Goal: Feedback & Contribution: Leave review/rating

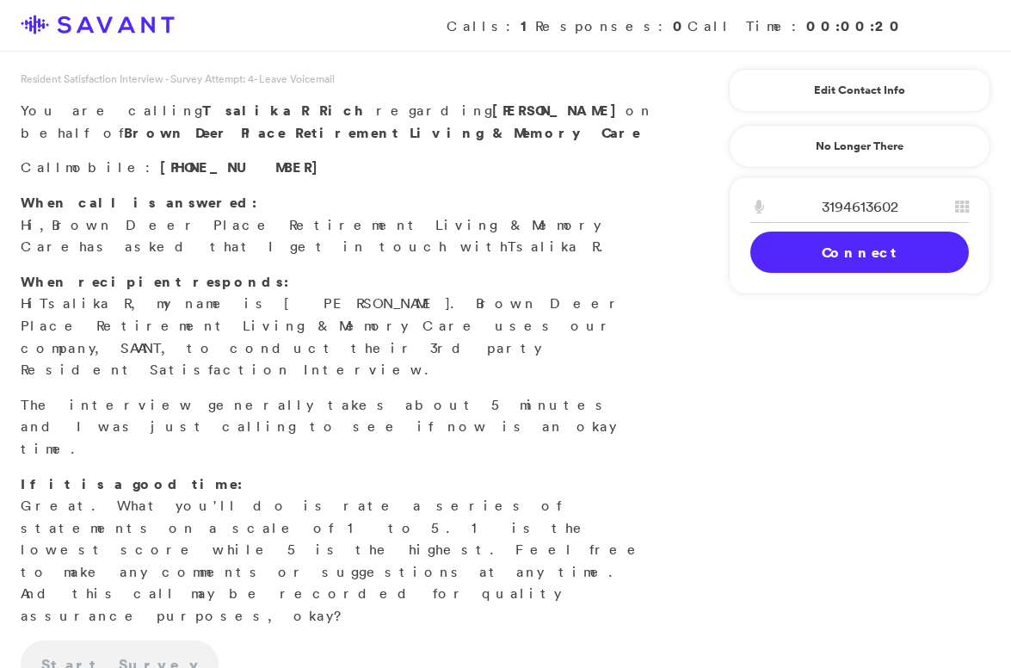
click at [808, 245] on link "Connect" at bounding box center [860, 252] width 219 height 41
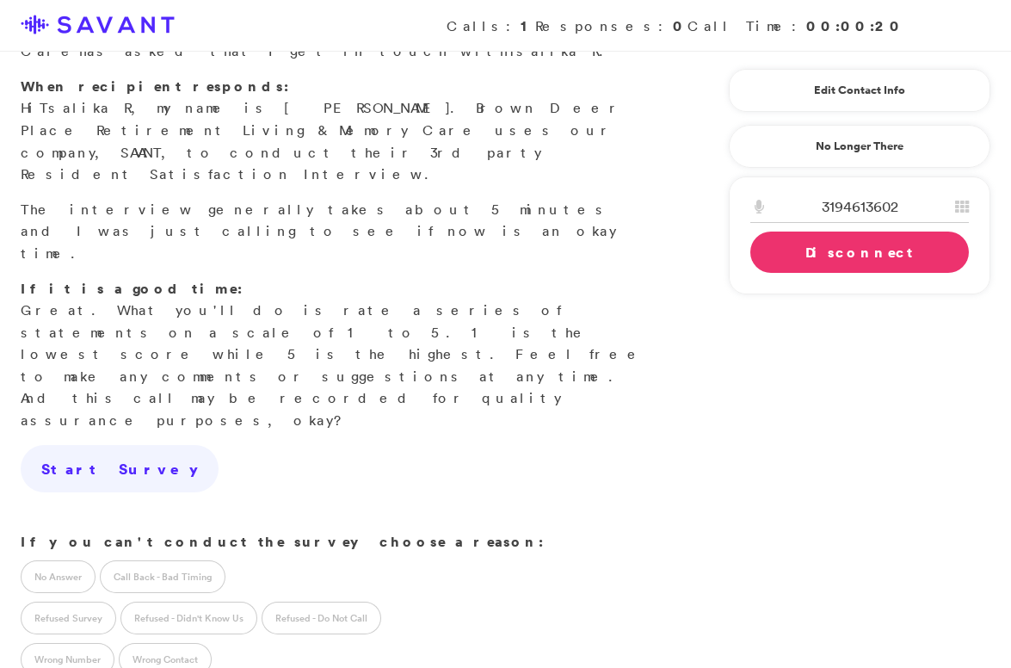
scroll to position [208, 0]
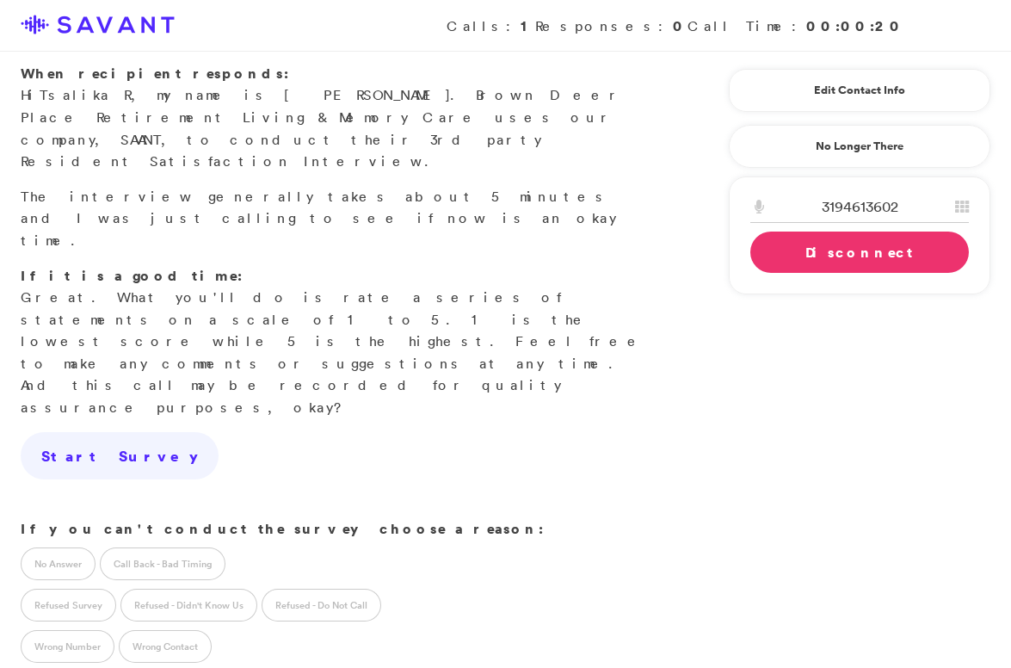
click at [996, 415] on div "Resident Satisfaction Interview - Survey Attempt: 4 - ID: 373025 - Leave Voicem…" at bounding box center [505, 384] width 1011 height 1044
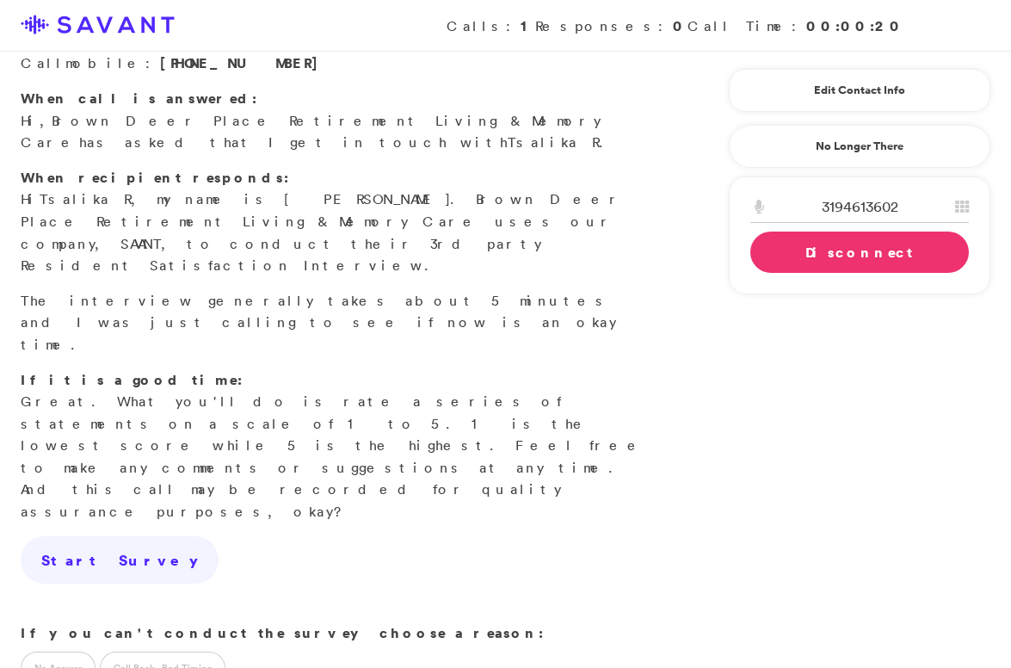
scroll to position [0, 0]
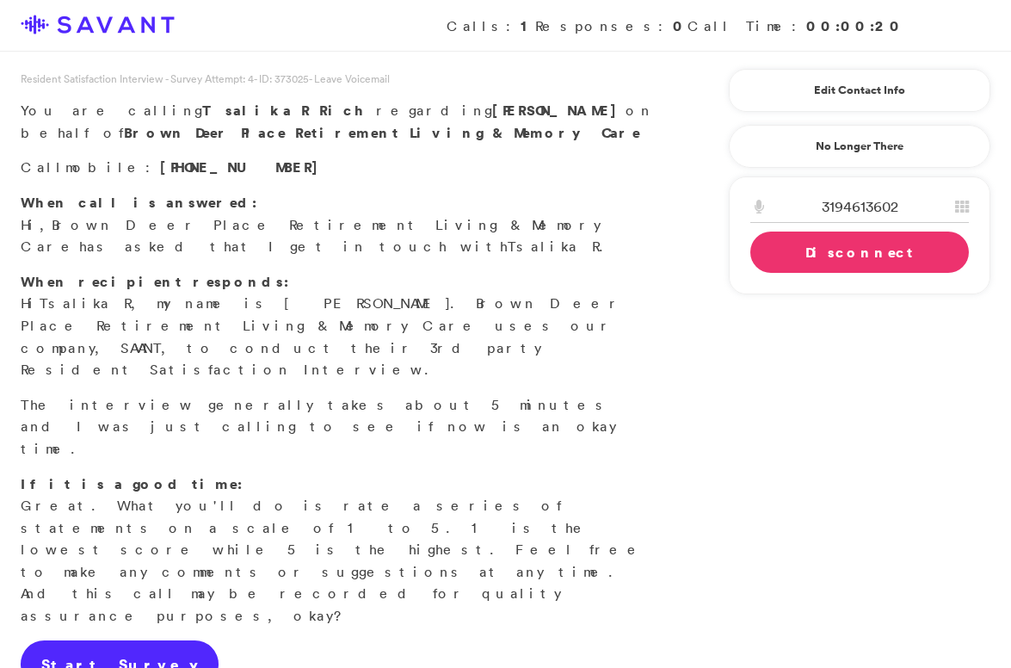
click at [110, 640] on link "Start Survey" at bounding box center [120, 664] width 198 height 48
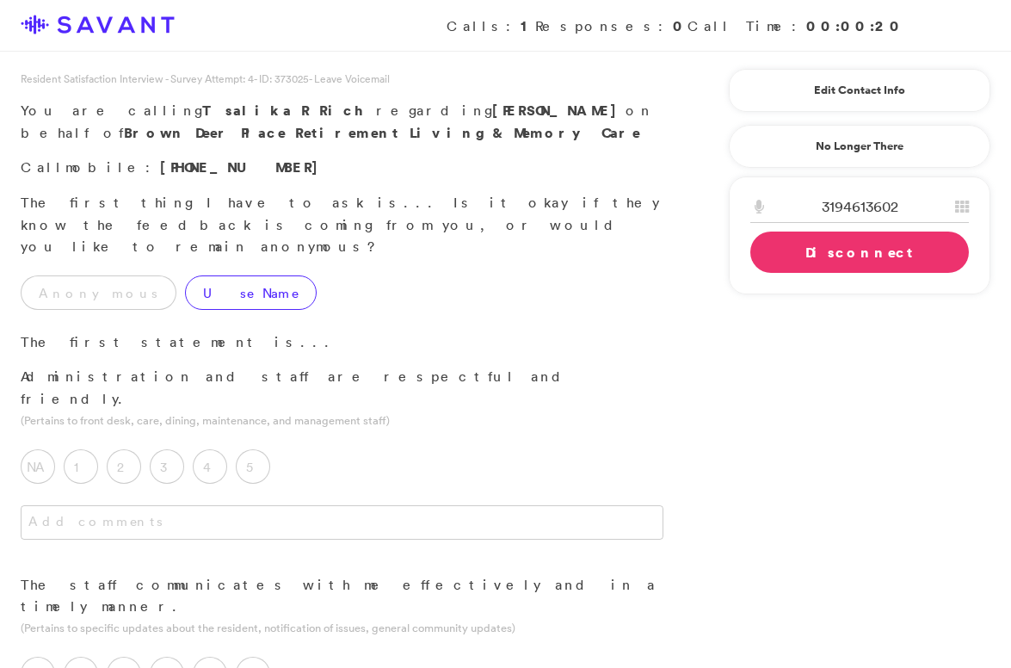
click at [187, 275] on label "Use Name" at bounding box center [251, 292] width 132 height 34
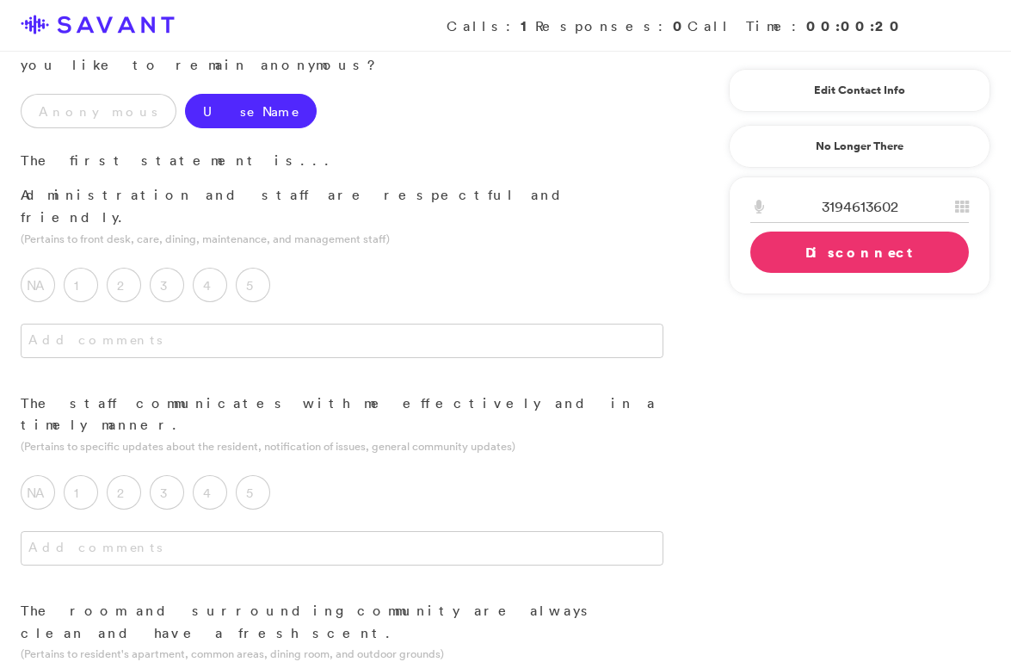
scroll to position [183, 0]
click at [261, 266] on label "5" at bounding box center [253, 283] width 34 height 34
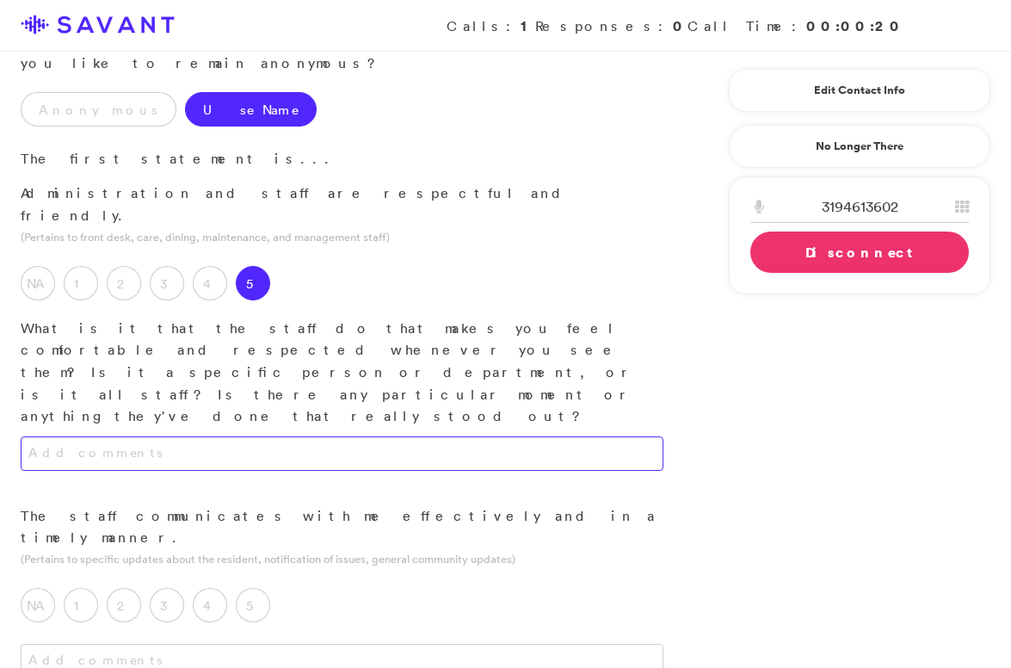
click at [256, 436] on textarea at bounding box center [342, 453] width 643 height 34
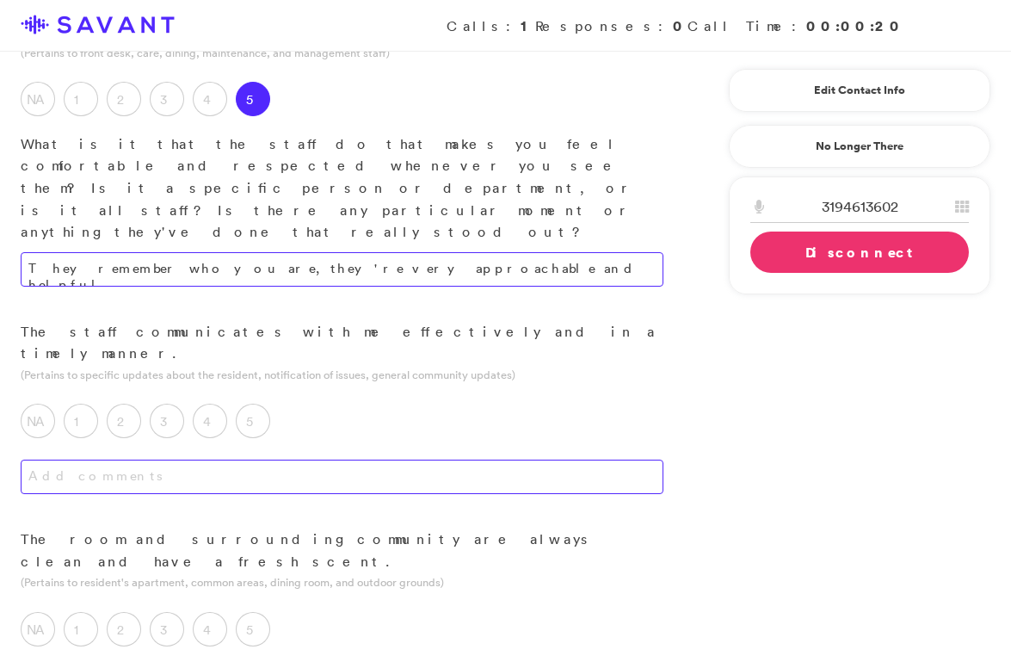
scroll to position [380, 0]
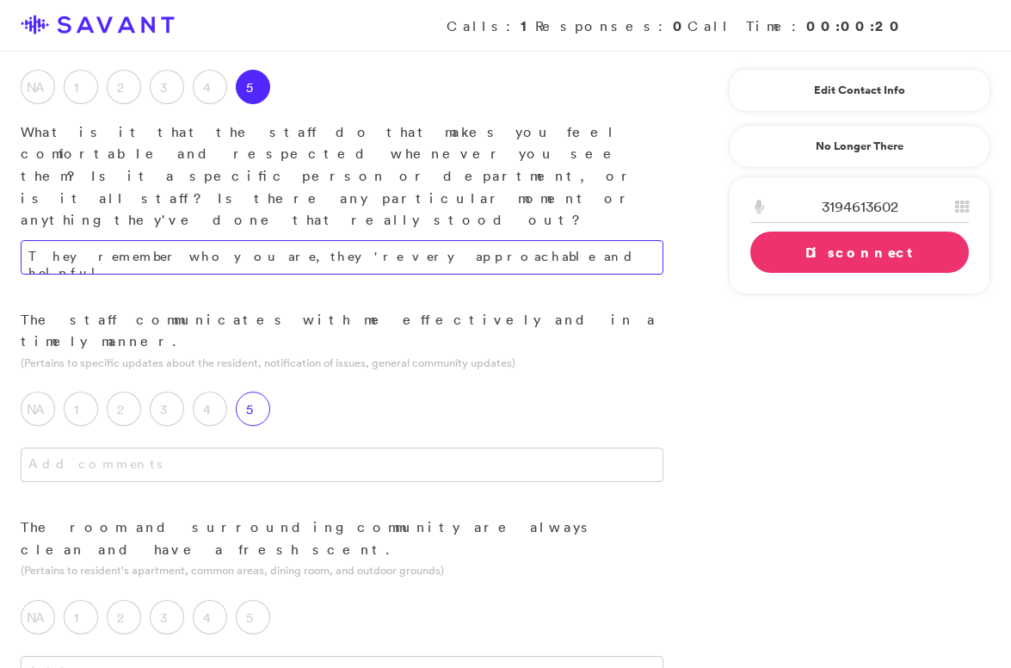
type textarea "They remember who you are, they're very approachable and helpful."
click at [258, 392] on label "5" at bounding box center [253, 409] width 34 height 34
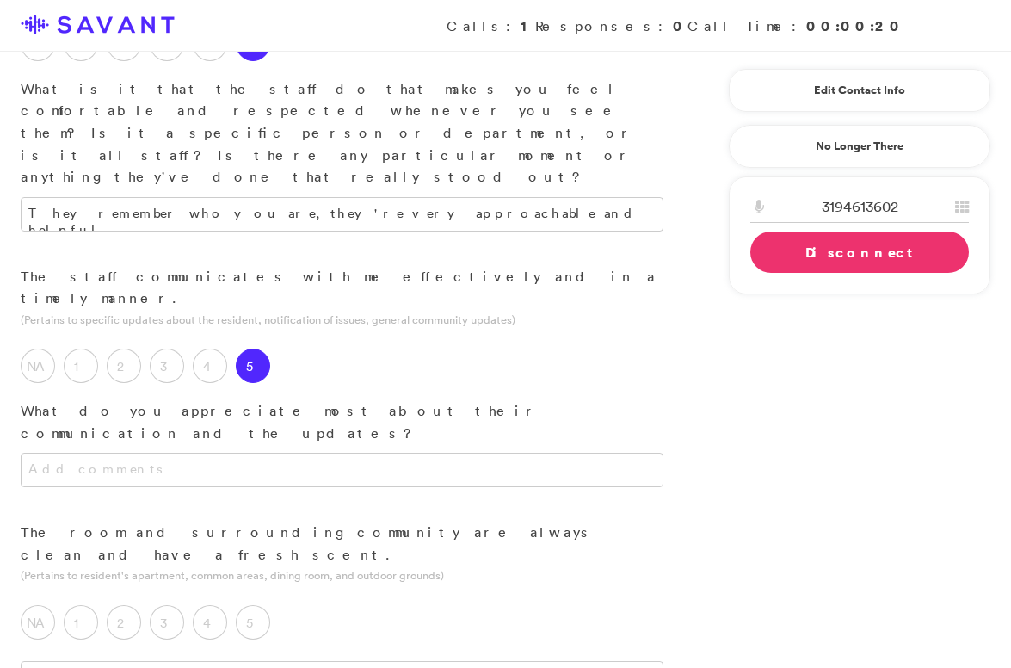
scroll to position [446, 0]
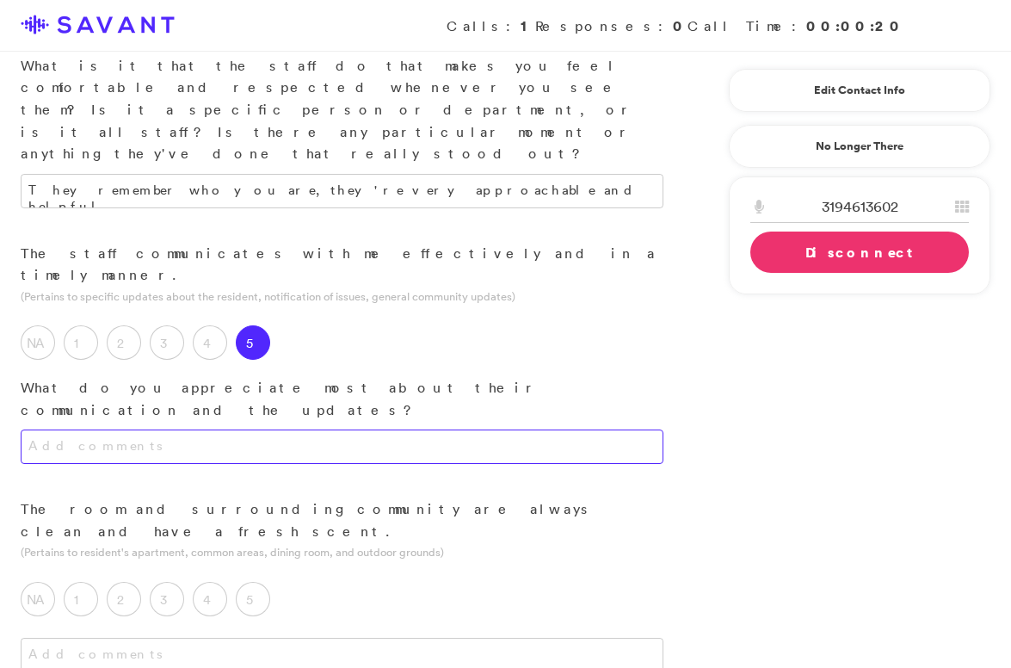
click at [303, 429] on textarea at bounding box center [342, 446] width 643 height 34
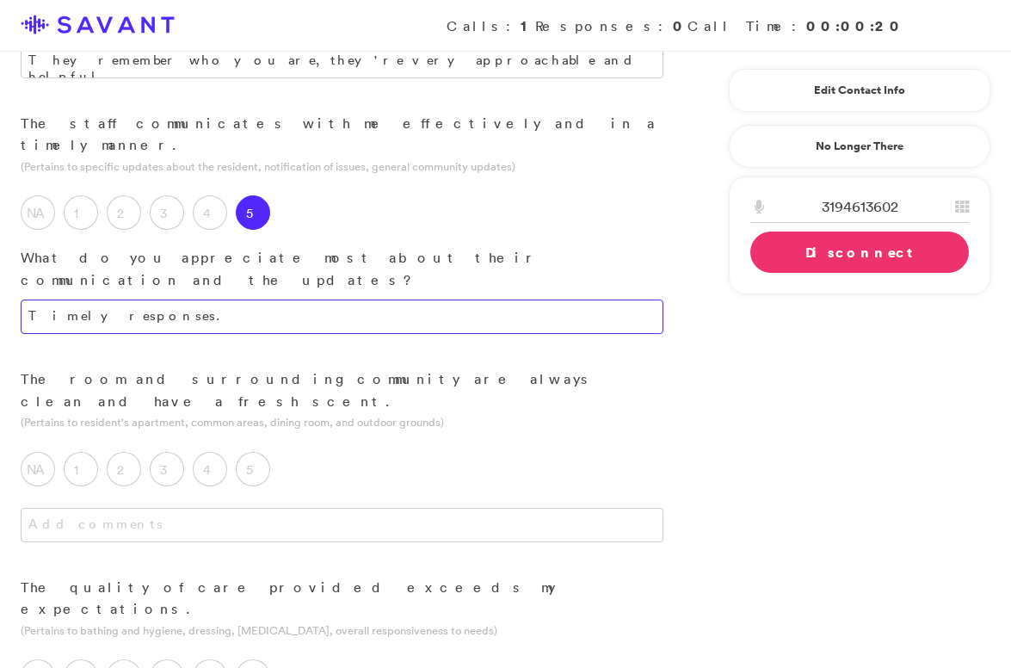
scroll to position [602, 0]
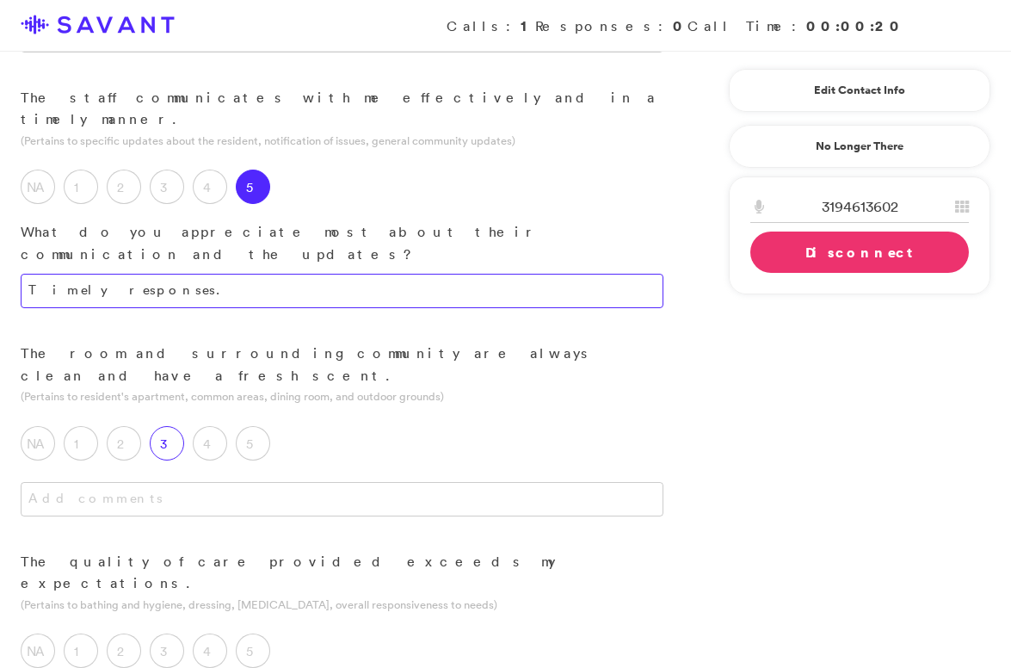
type textarea "Timely responses."
click at [181, 426] on label "3" at bounding box center [167, 443] width 34 height 34
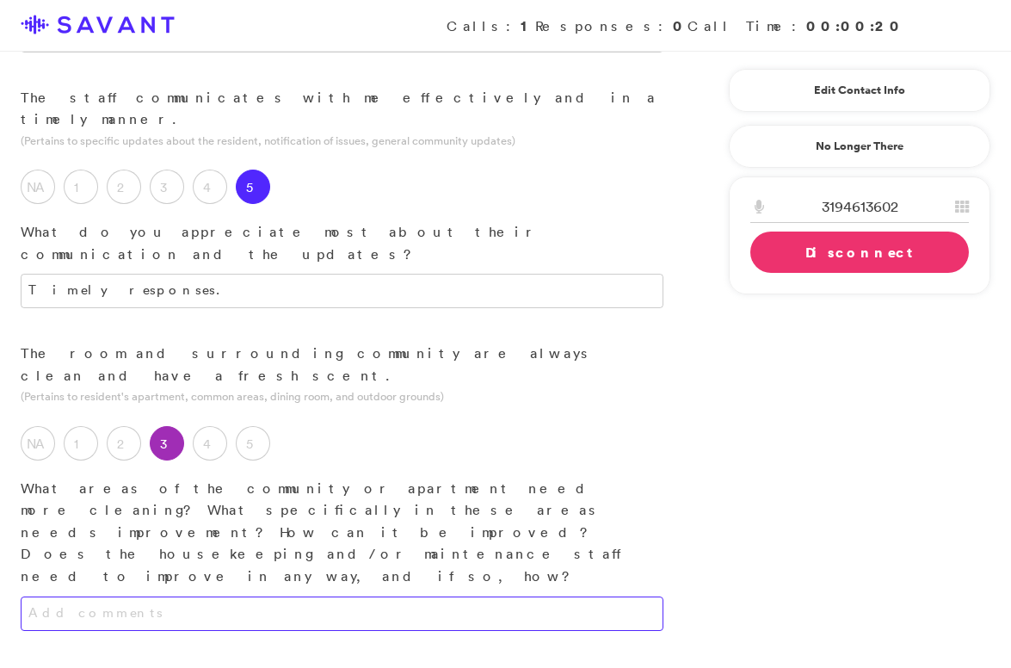
click at [210, 596] on textarea at bounding box center [342, 613] width 643 height 34
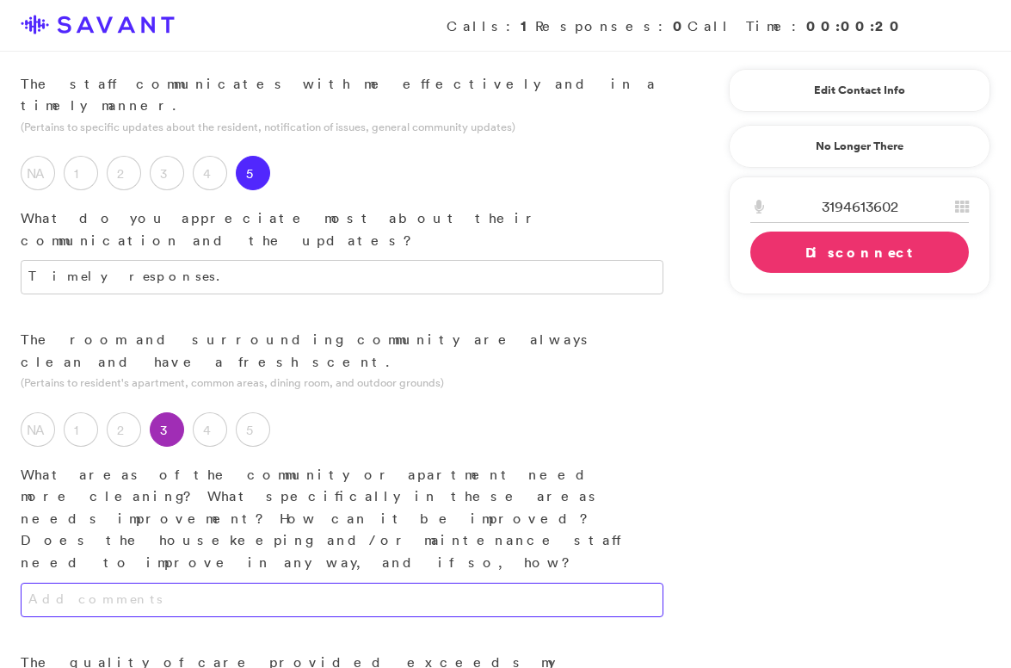
scroll to position [627, 0]
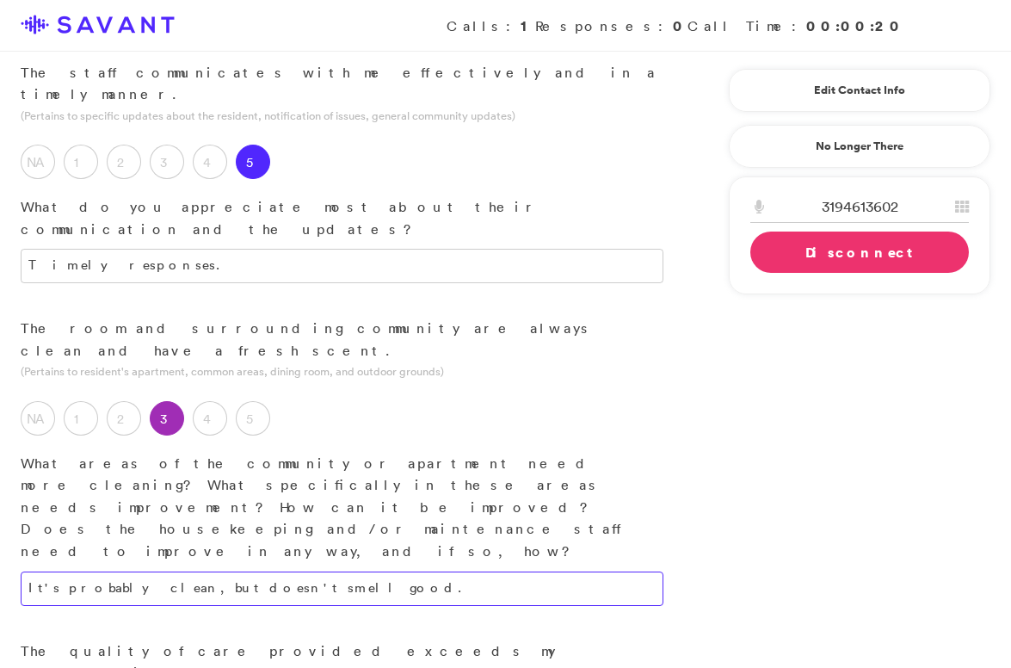
click at [312, 572] on textarea "It's probably clean, but doesn't smell good." at bounding box center [342, 589] width 643 height 34
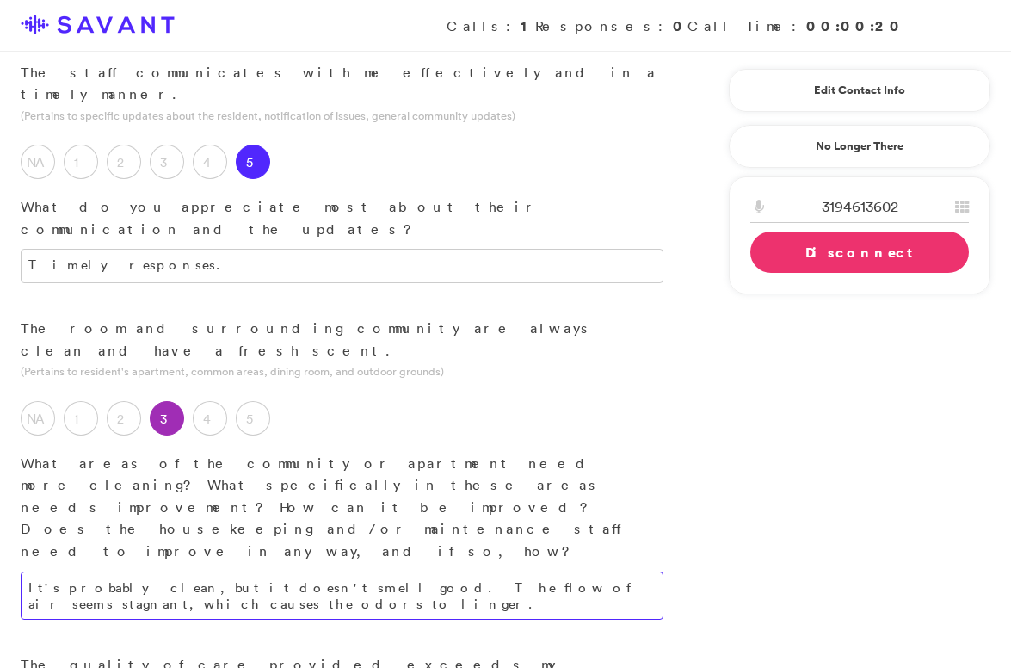
click at [400, 572] on textarea "It's probably clean, but it doesn't smell good. The flow of air seems stagnant,…" at bounding box center [342, 596] width 643 height 48
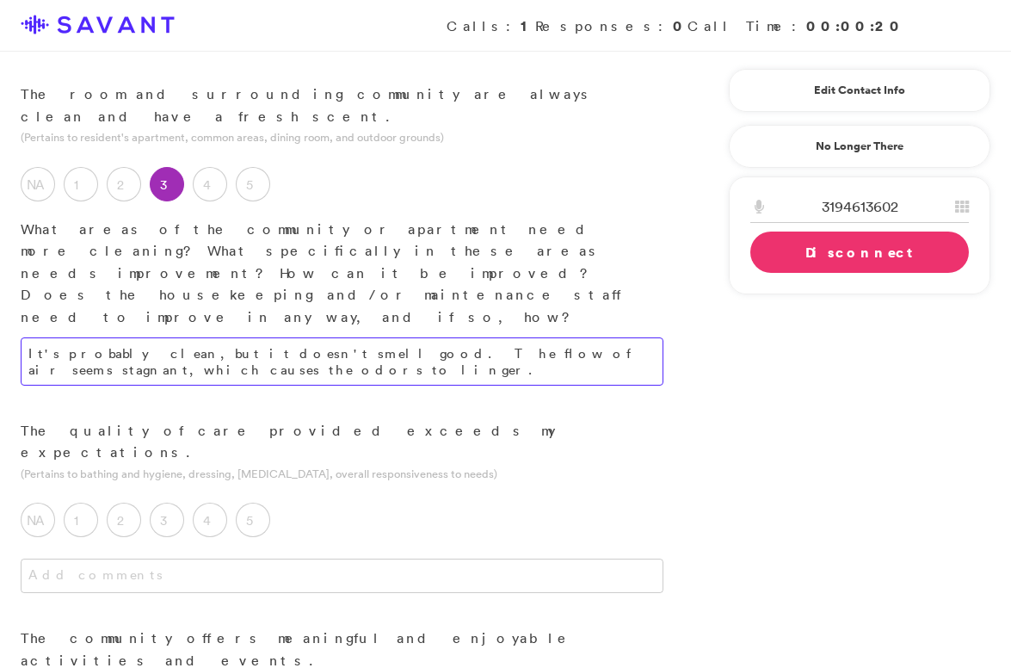
scroll to position [862, 0]
type textarea "It's probably clean, but it doesn't smell good. The flow of air seems stagnant,…"
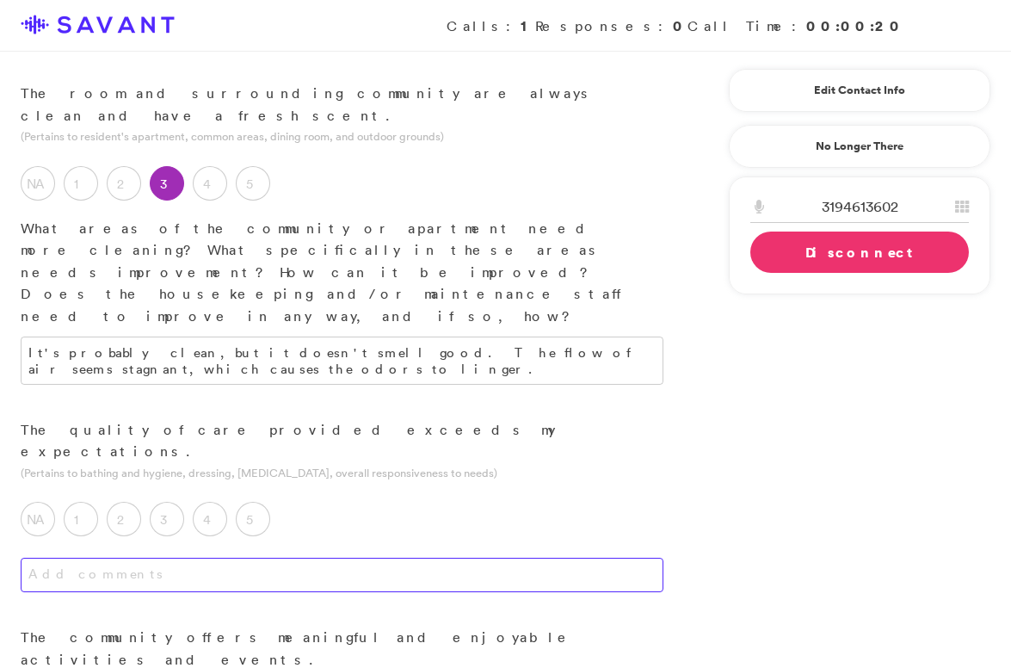
click at [357, 558] on textarea at bounding box center [342, 575] width 643 height 34
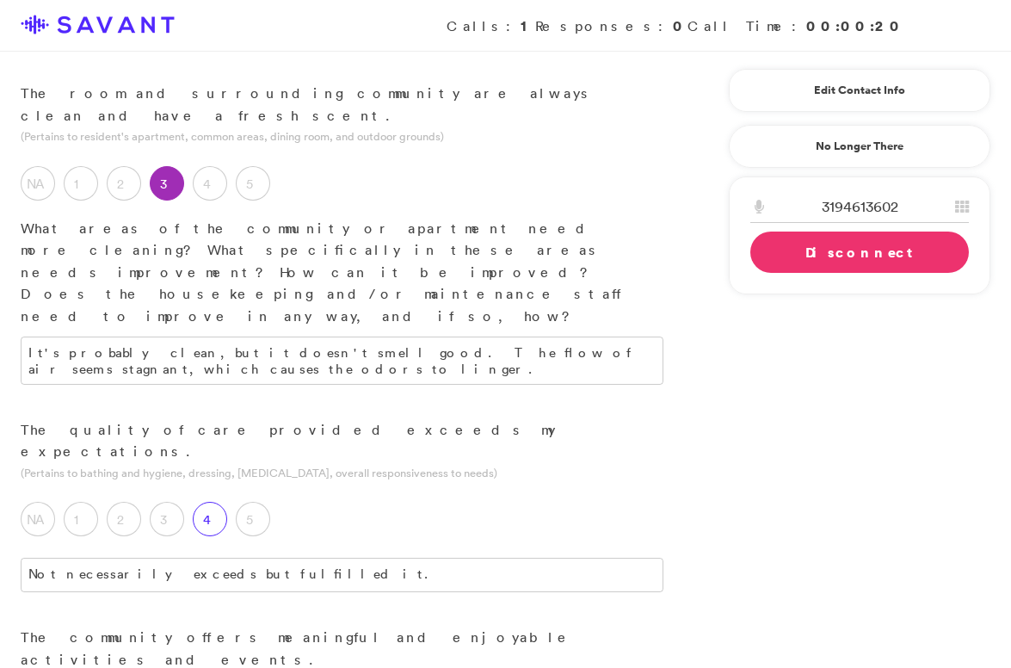
click at [210, 502] on label "4" at bounding box center [210, 519] width 34 height 34
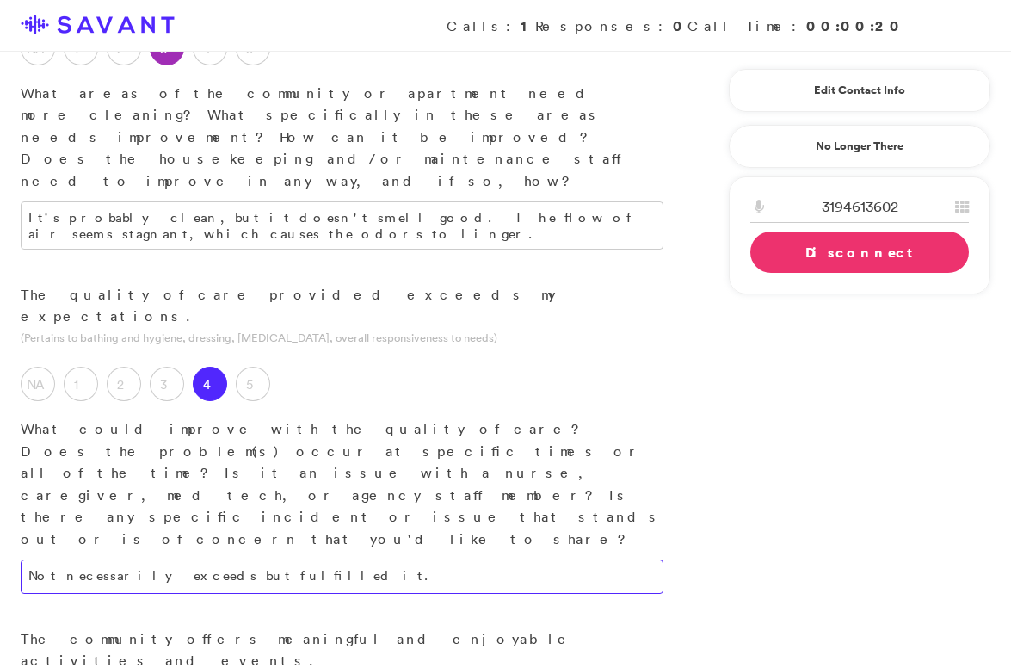
scroll to position [1035, 0]
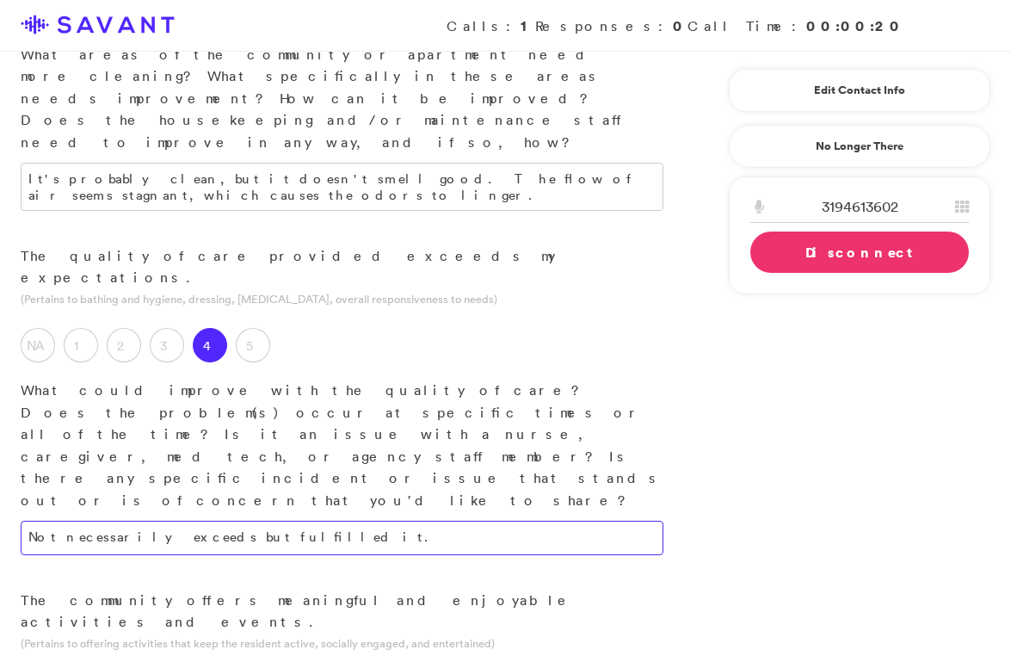
click at [333, 521] on textarea "Not necessarily exceeds but fulfilled it." at bounding box center [342, 538] width 643 height 34
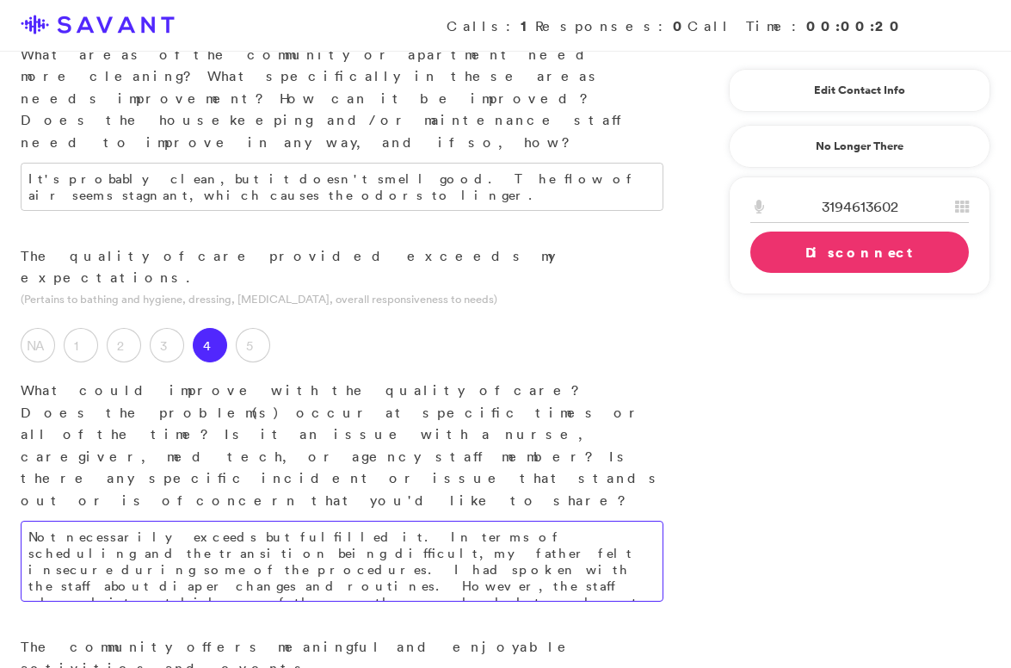
scroll to position [0, 0]
click at [612, 521] on textarea "Not necessarily exceeds but fulfilled it. In terms of scheduling and the transi…" at bounding box center [342, 561] width 643 height 81
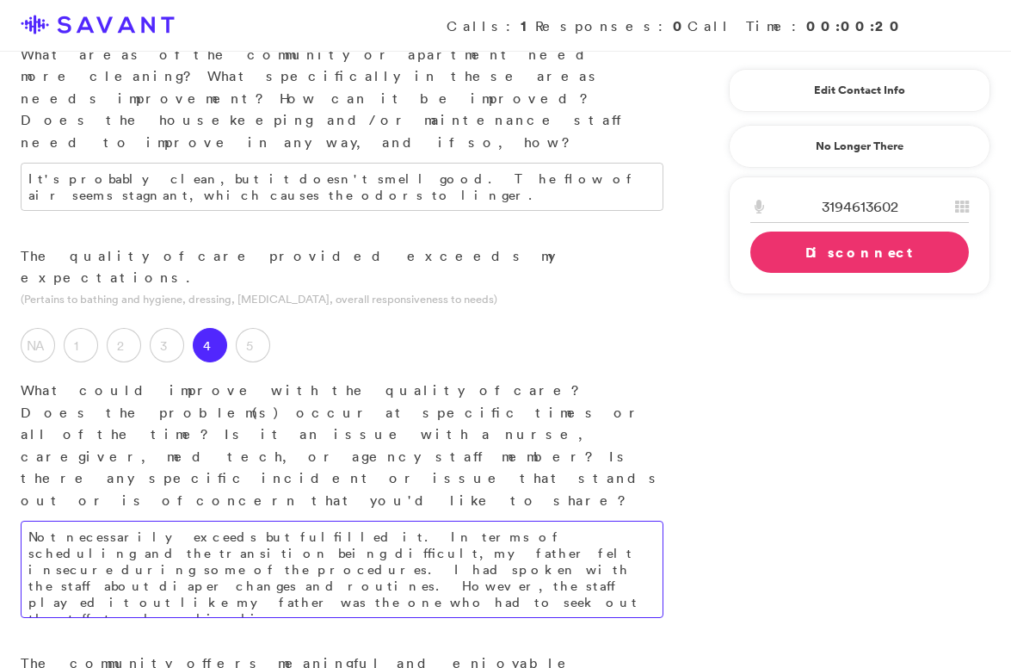
click at [569, 521] on textarea "Not necessarily exceeds but fulfilled it. In terms of scheduling and the transi…" at bounding box center [342, 569] width 643 height 97
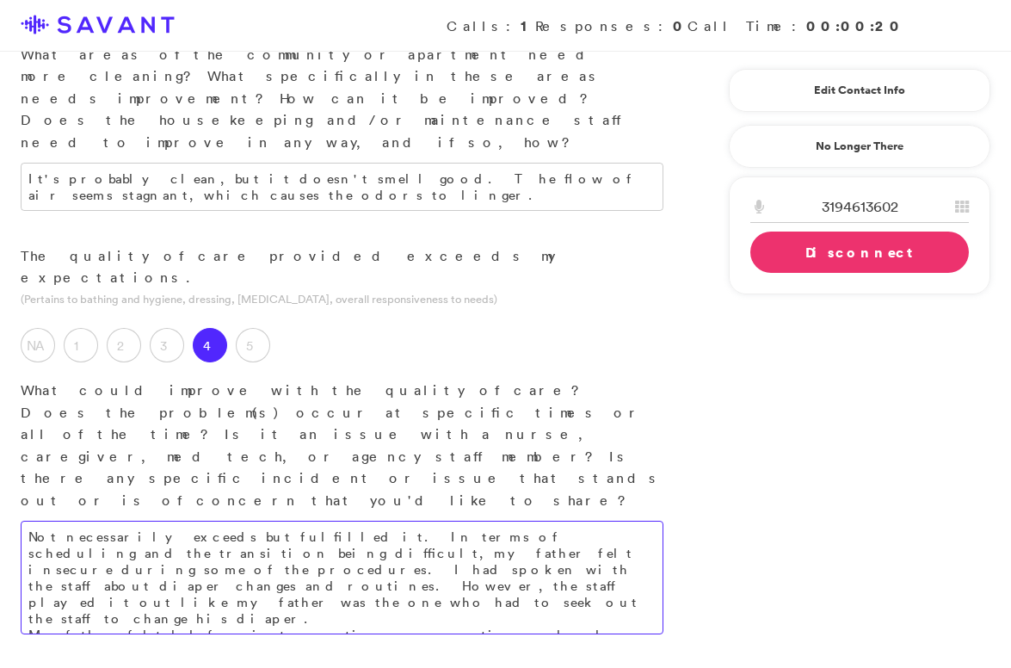
click at [611, 521] on textarea "Not necessarily exceeds but fulfilled it. In terms of scheduling and the transi…" at bounding box center [342, 578] width 643 height 114
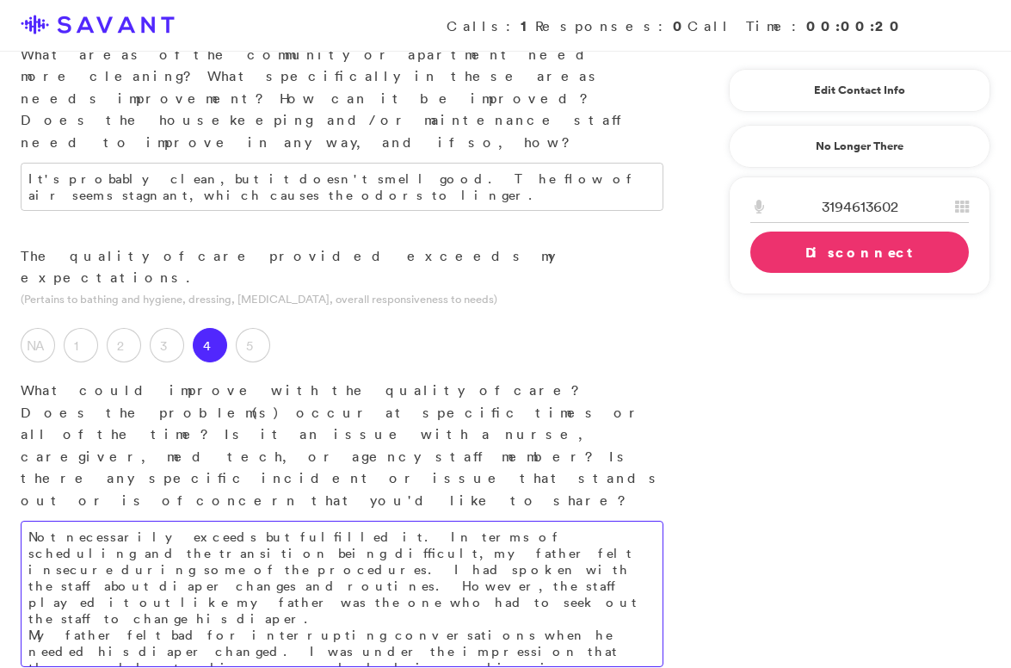
click at [398, 521] on textarea "Not necessarily exceeds but fulfilled it. In terms of scheduling and the transi…" at bounding box center [342, 594] width 643 height 146
click at [389, 521] on textarea "Not necessarily exceeds but fulfilled it. In terms of scheduling and the transi…" at bounding box center [342, 618] width 643 height 195
click at [360, 521] on textarea "Not necessarily exceeds but fulfilled it. In terms of scheduling and the transi…" at bounding box center [342, 627] width 643 height 212
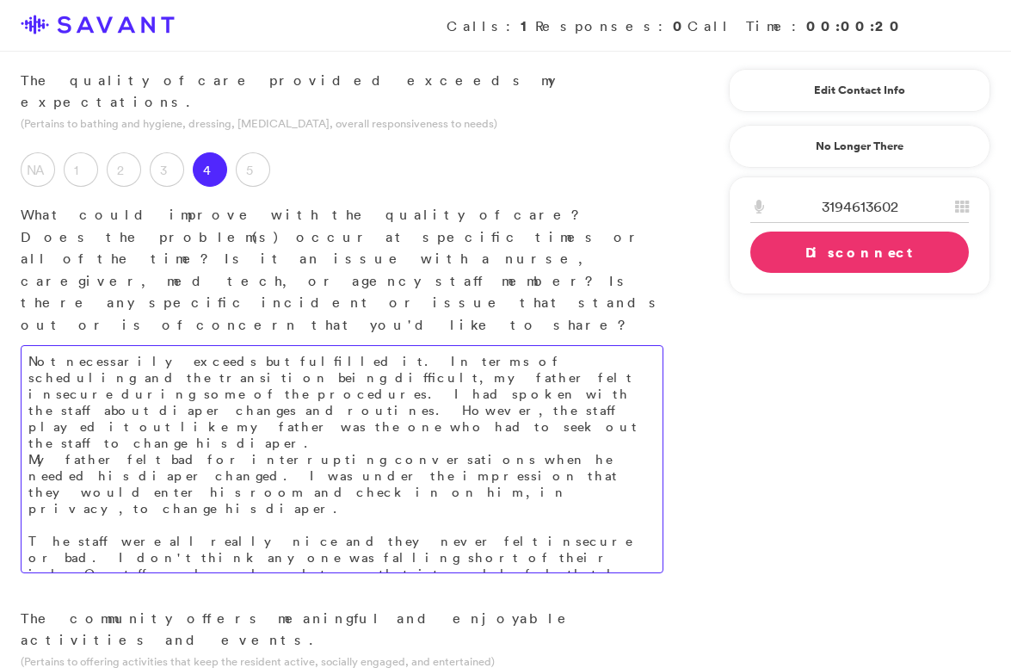
scroll to position [1215, 0]
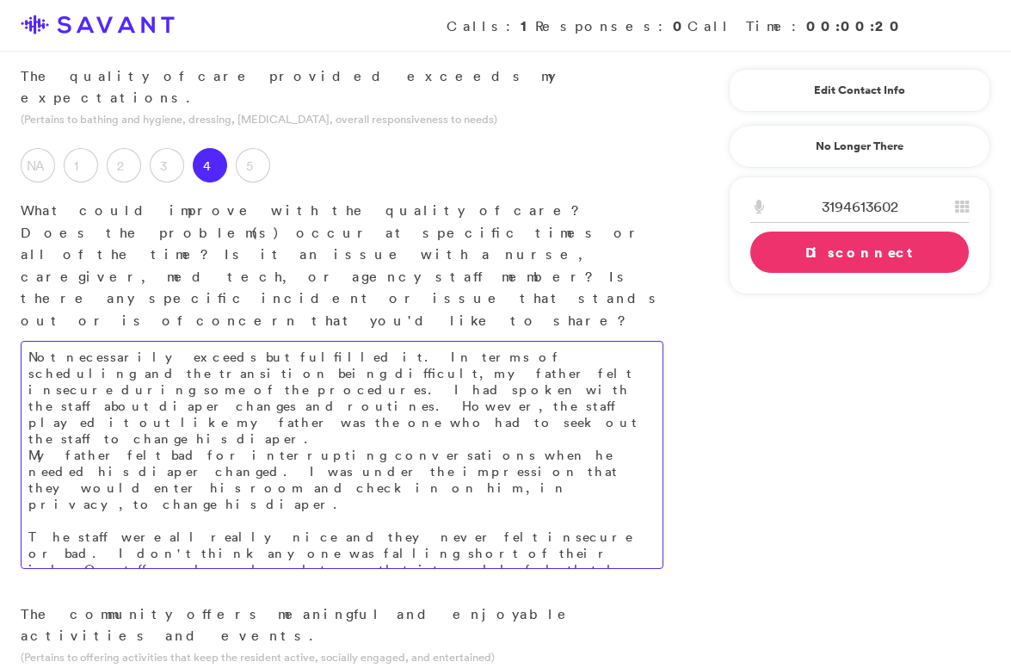
type textarea "Not necessarily exceeds but fulfilled it. In terms of scheduling and the transi…"
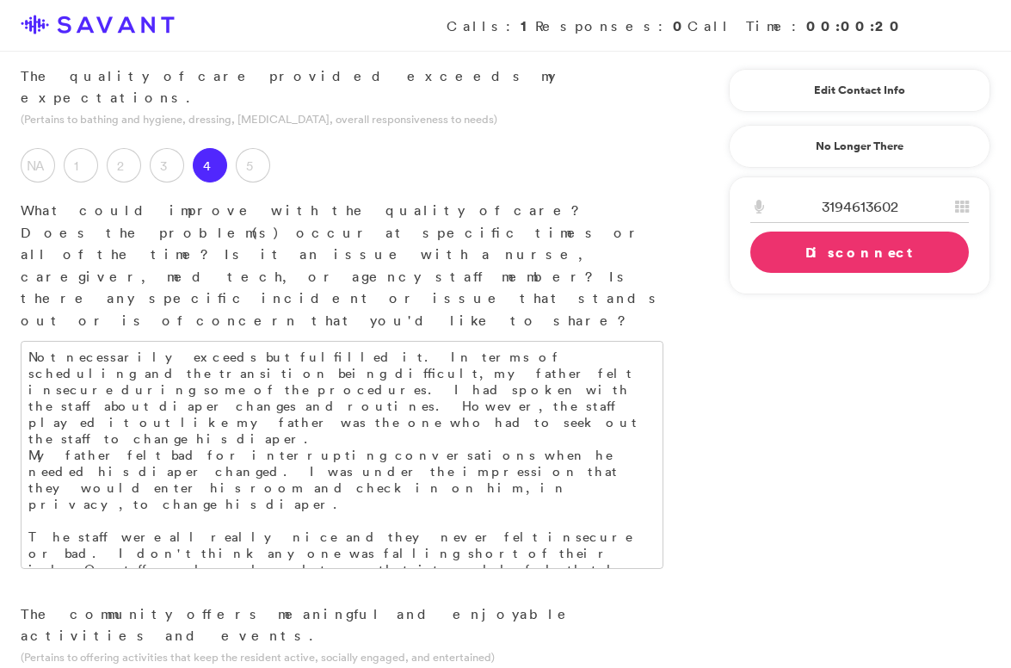
type textarea "I think he participated in some. His only complaint was not having a lot of tim…"
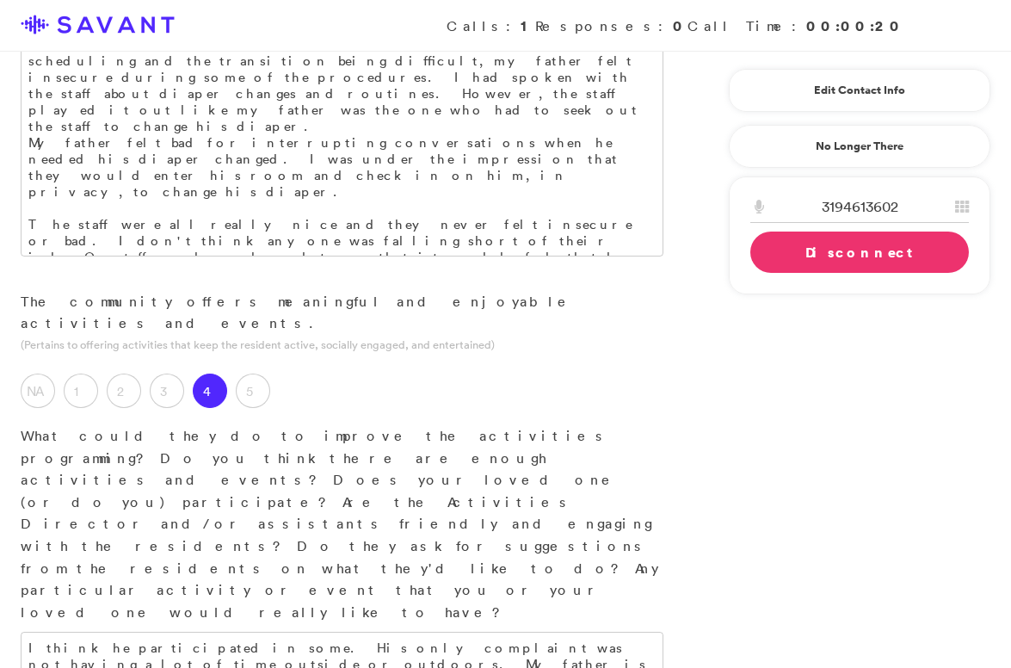
scroll to position [1552, 0]
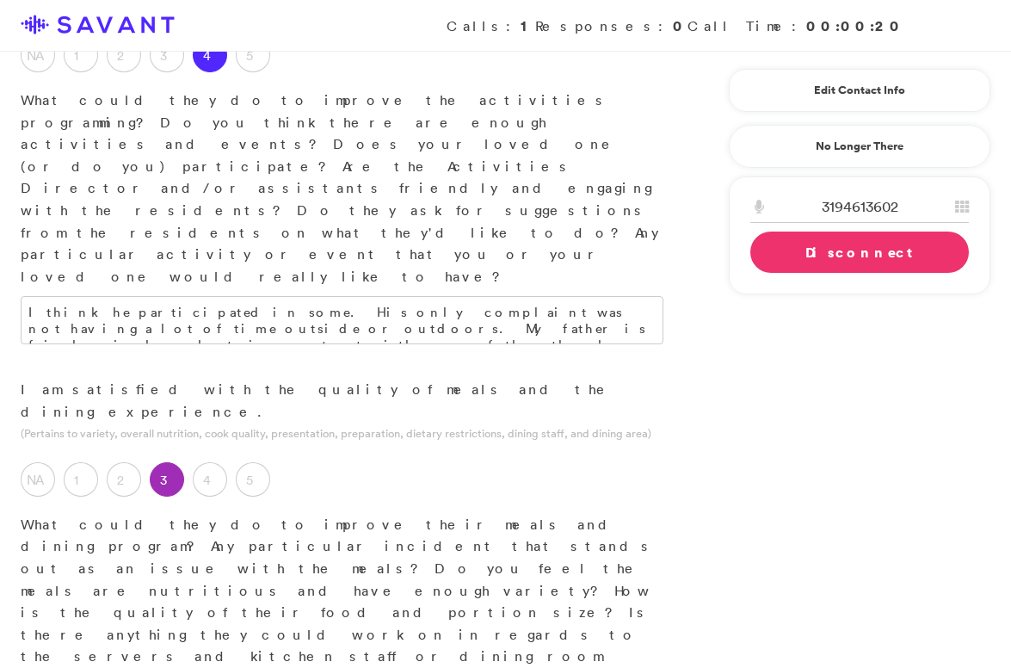
scroll to position [1865, 0]
type textarea "I never saw a menu for the community. My father called it mushy, softer, "elder…"
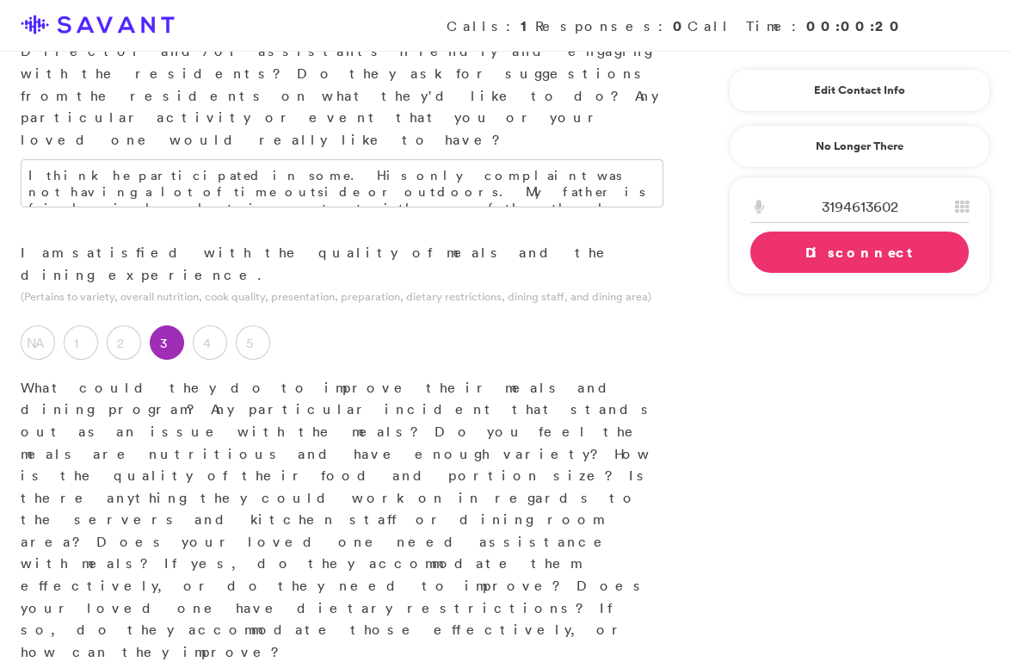
scroll to position [2001, 0]
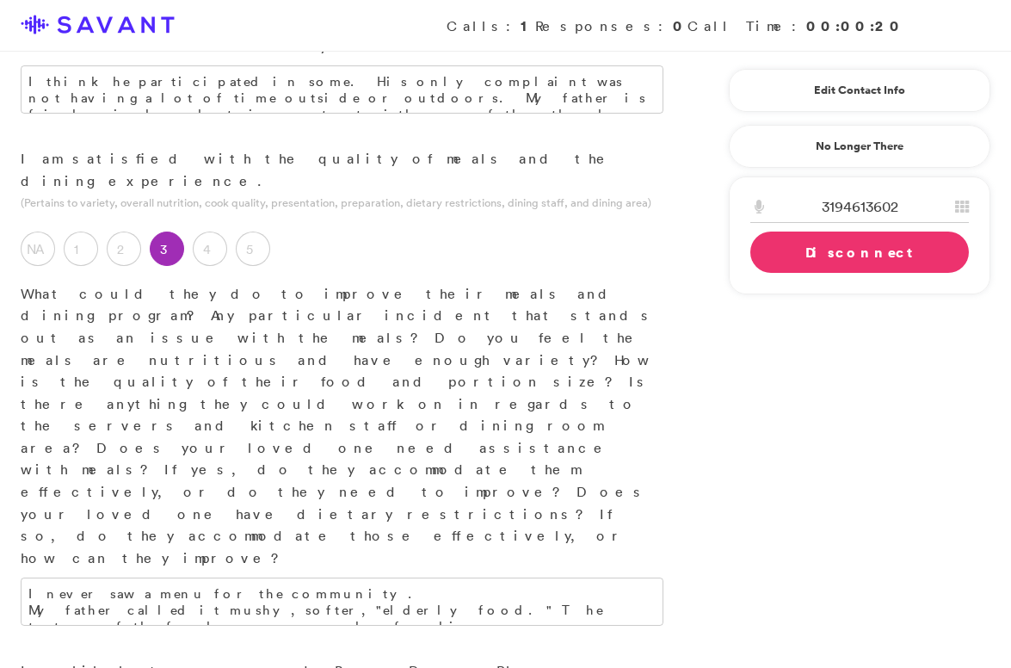
scroll to position [2102, 0]
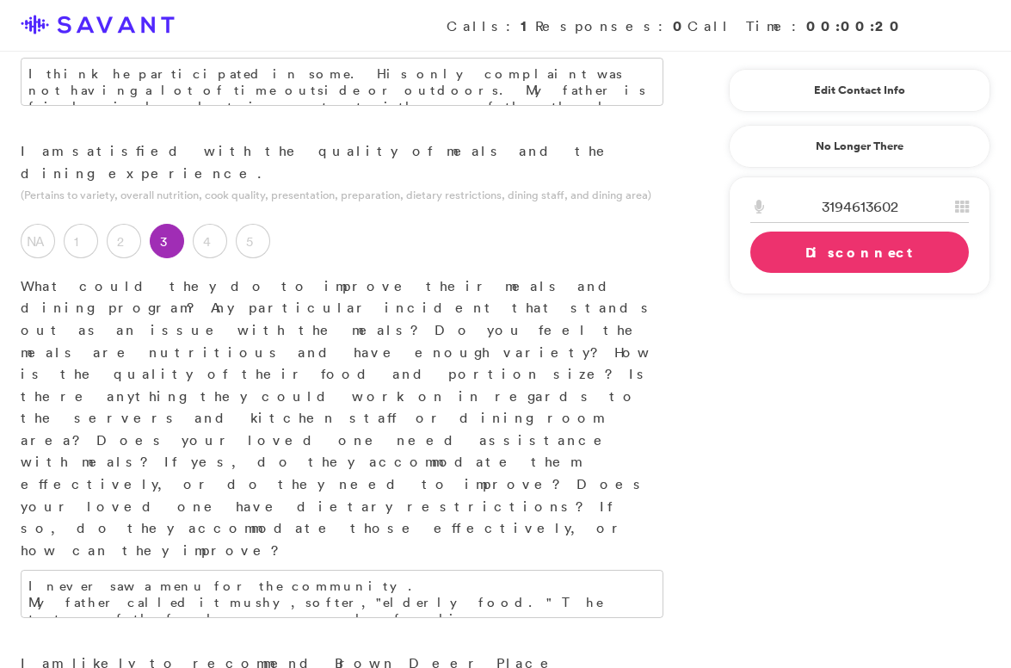
type textarea "For us, the location and what they offered were absolutely ideal. The cost seem…"
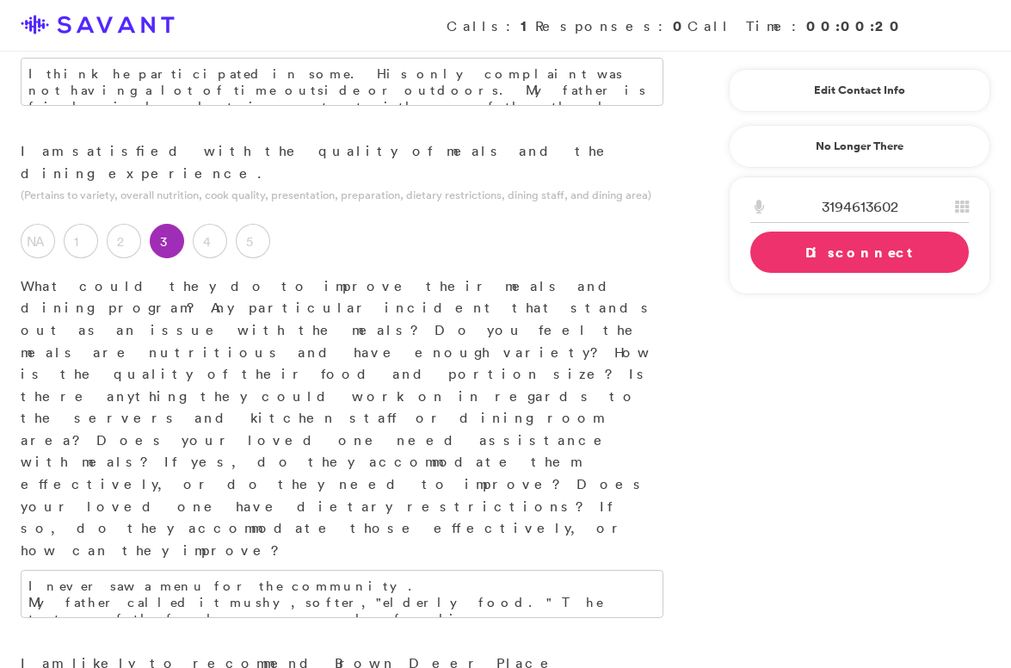
type textarea "The location and the availability."
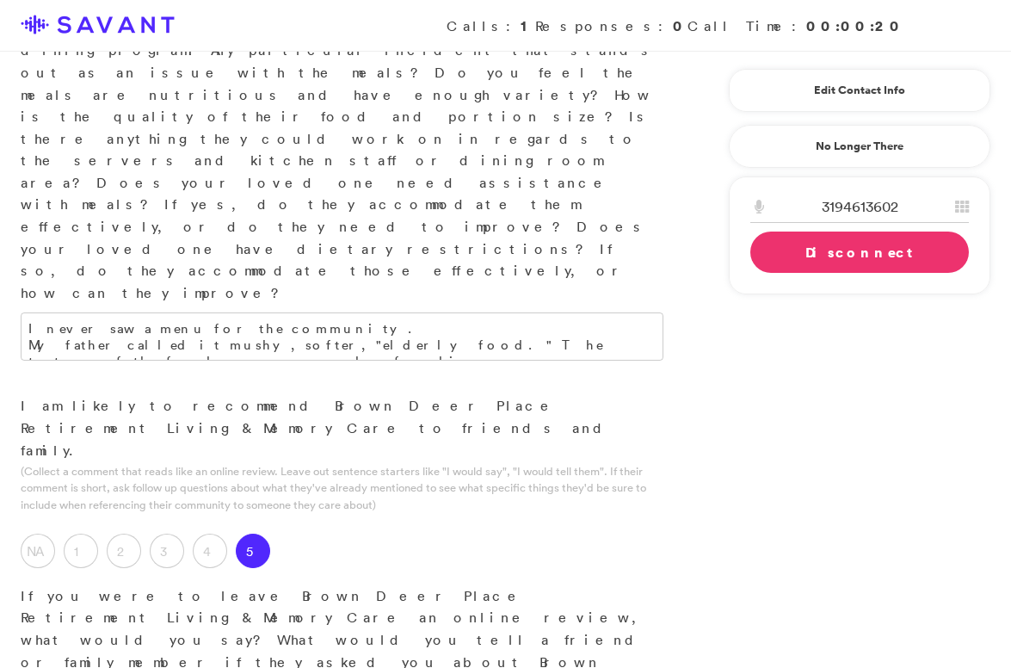
scroll to position [2402, 0]
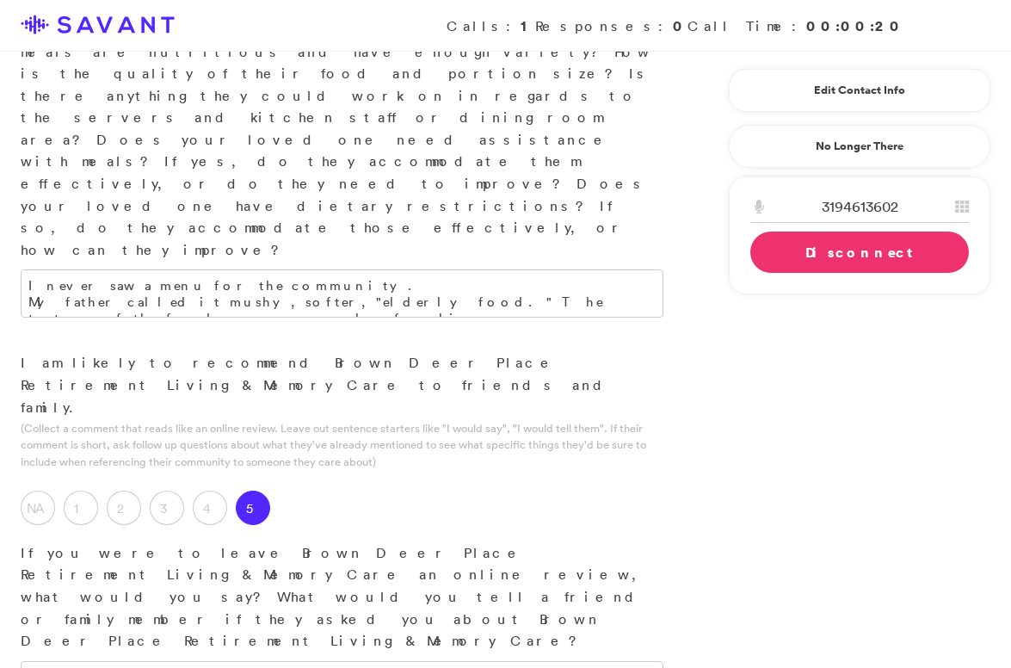
type textarea "Outside time for the residents. Outside sunlight is excellent for the immune sy…"
click at [813, 257] on link "Disconnect" at bounding box center [860, 252] width 219 height 41
